Goal: Task Accomplishment & Management: Use online tool/utility

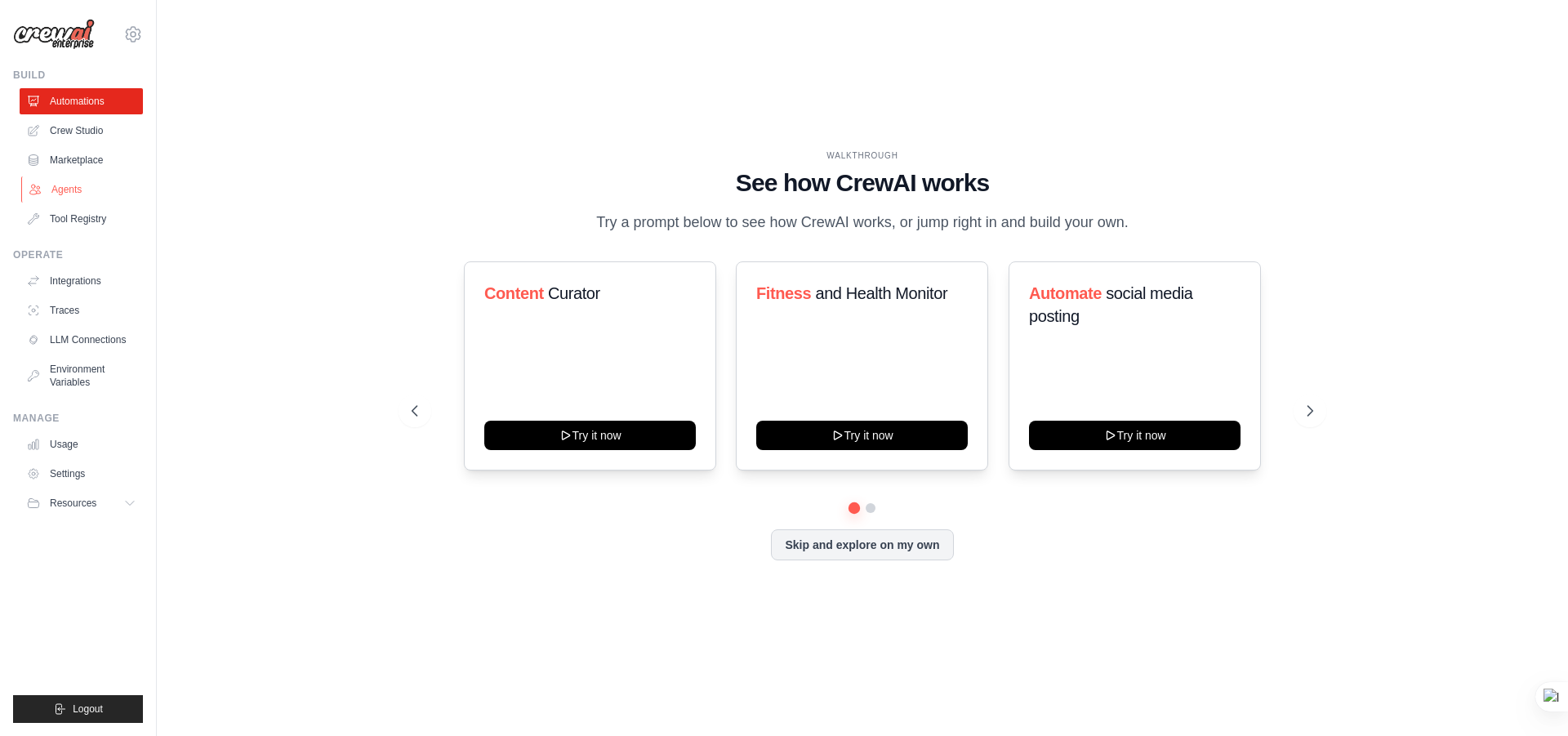
click at [112, 196] on link "Agents" at bounding box center [83, 189] width 124 height 26
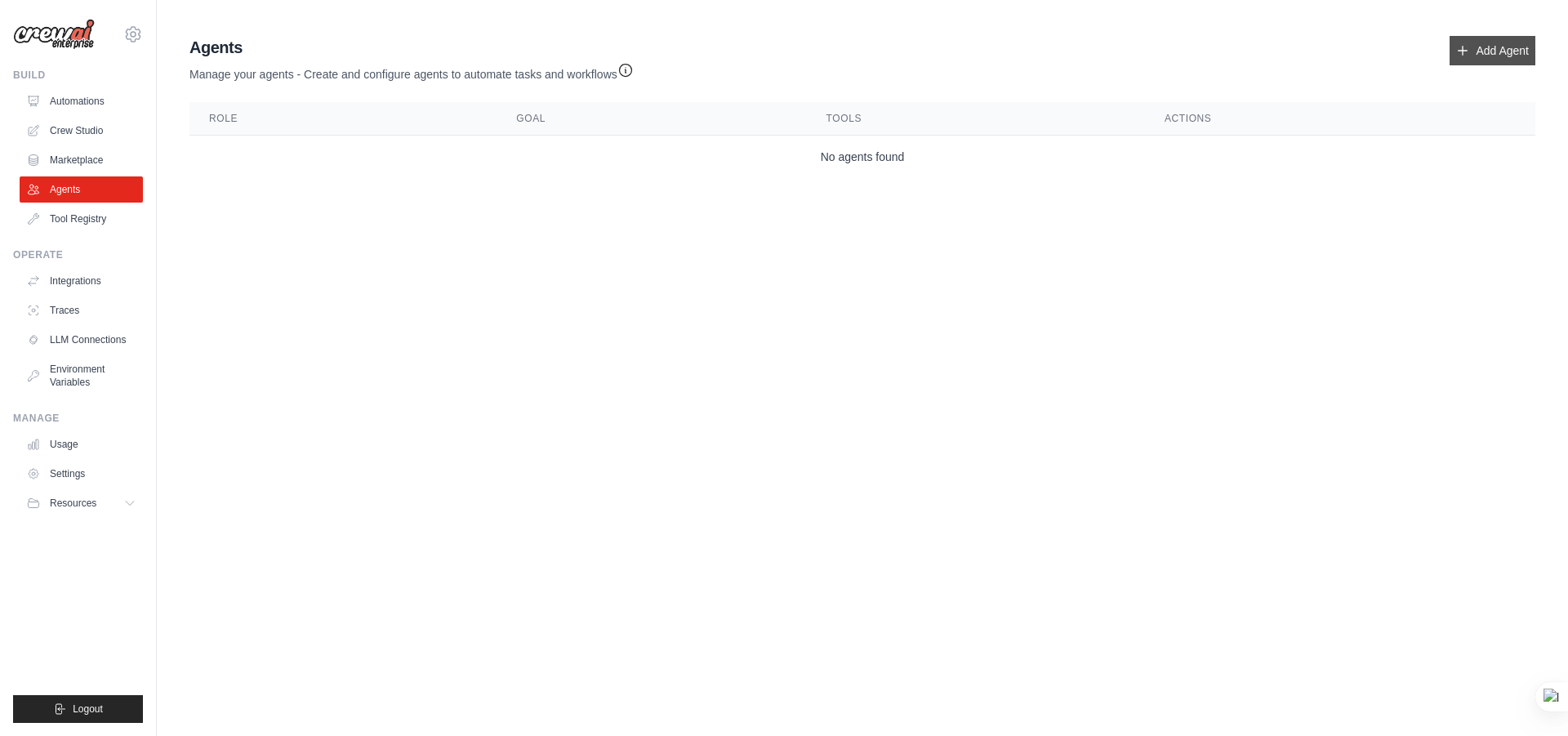
click at [1451, 51] on link "Add Agent" at bounding box center [1492, 50] width 86 height 29
